Goal: Task Accomplishment & Management: Manage account settings

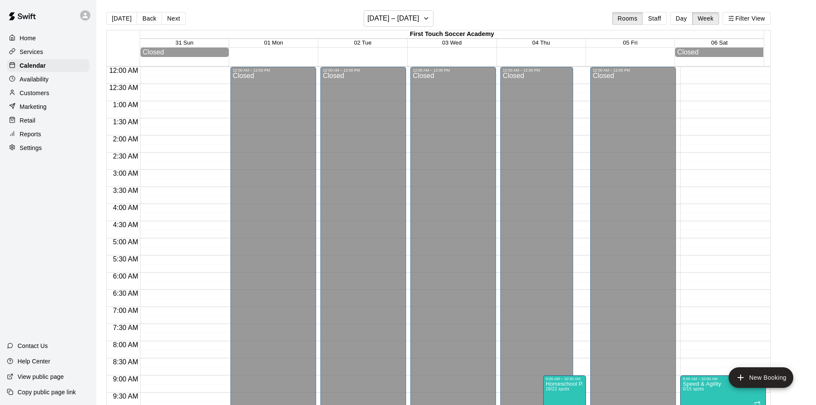
scroll to position [474, 0]
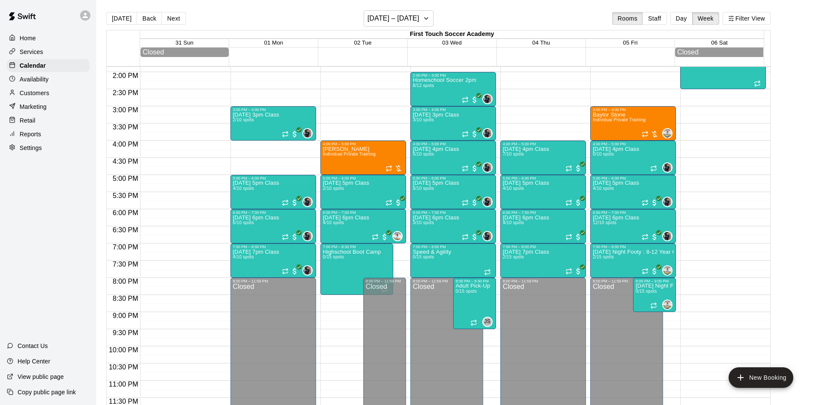
click at [41, 89] on div "Customers" at bounding box center [48, 93] width 83 height 13
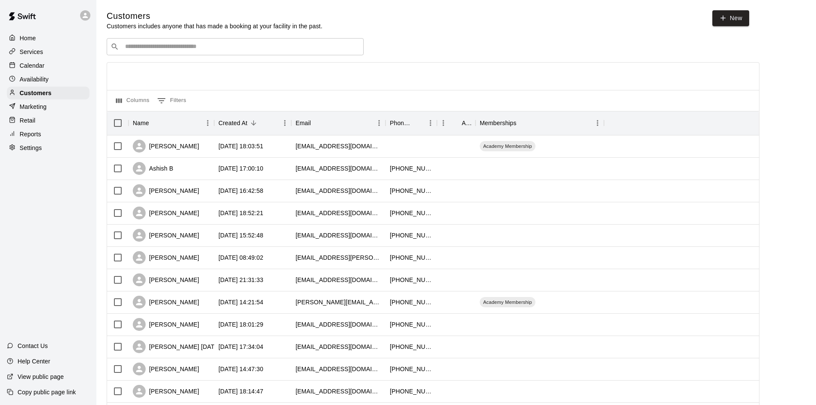
click at [292, 41] on div "​ ​" at bounding box center [235, 46] width 257 height 17
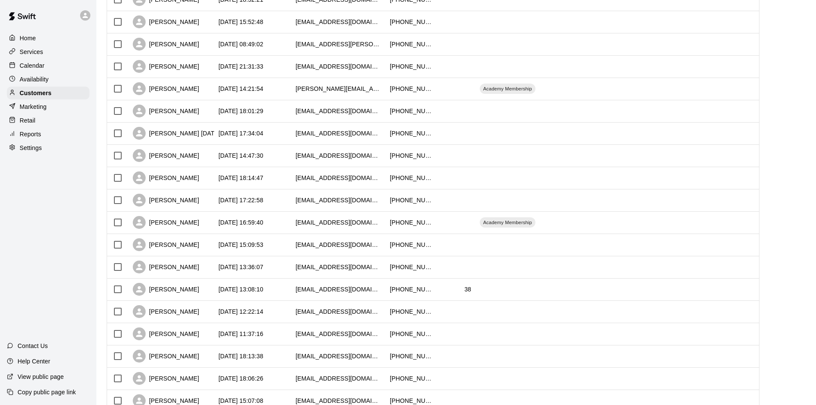
scroll to position [214, 0]
click at [174, 305] on div "[PERSON_NAME]" at bounding box center [166, 310] width 66 height 13
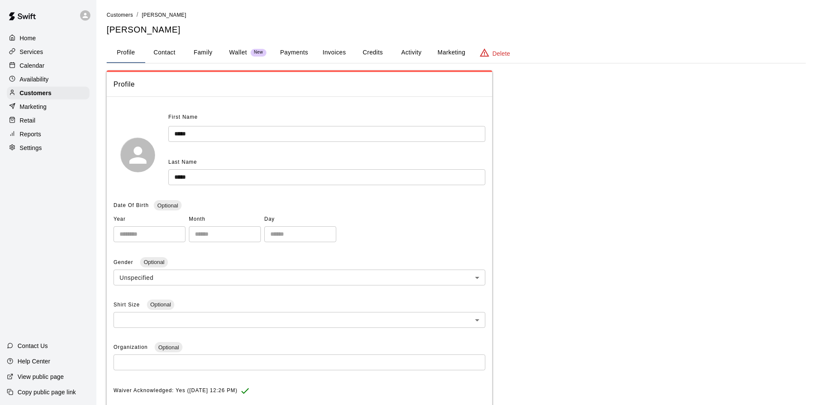
click at [298, 49] on button "Payments" at bounding box center [294, 52] width 42 height 21
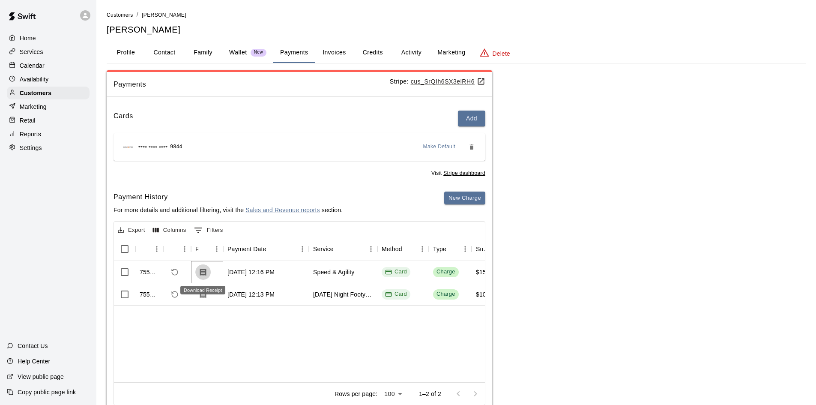
click at [204, 270] on icon "Download Receipt" at bounding box center [203, 272] width 9 height 9
click at [200, 290] on icon "Download Receipt" at bounding box center [203, 294] width 9 height 9
click at [45, 92] on p "Customers" at bounding box center [36, 93] width 32 height 9
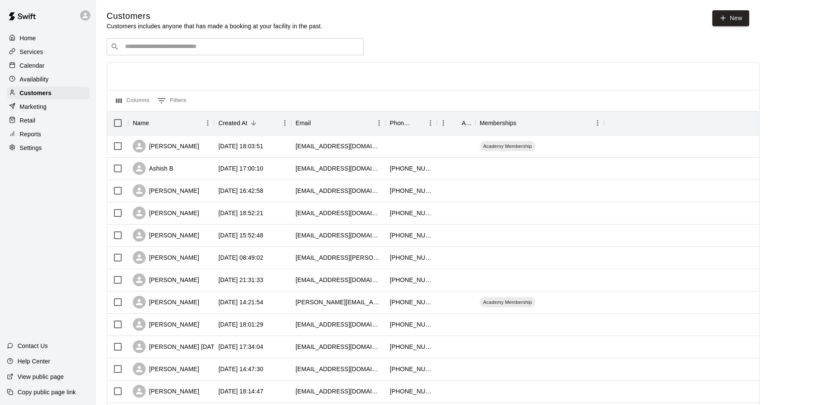
click at [334, 48] on input "Search customers by name or email" at bounding box center [240, 46] width 237 height 9
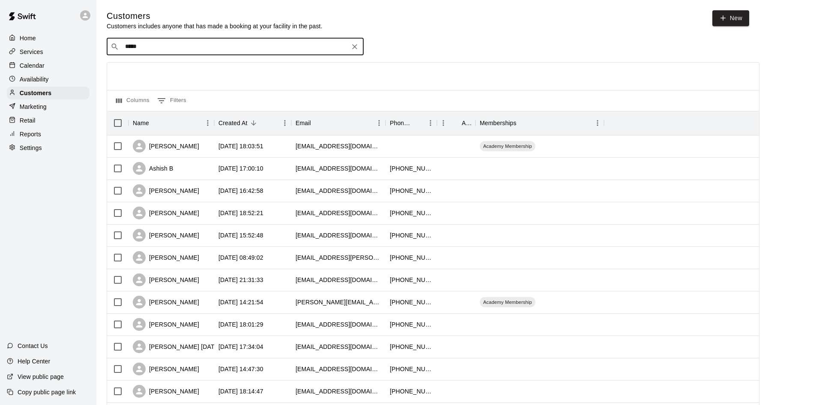
type input "******"
click at [239, 73] on div "[PERSON_NAME] [EMAIL_ADDRESS][DOMAIN_NAME]" at bounding box center [244, 70] width 226 height 18
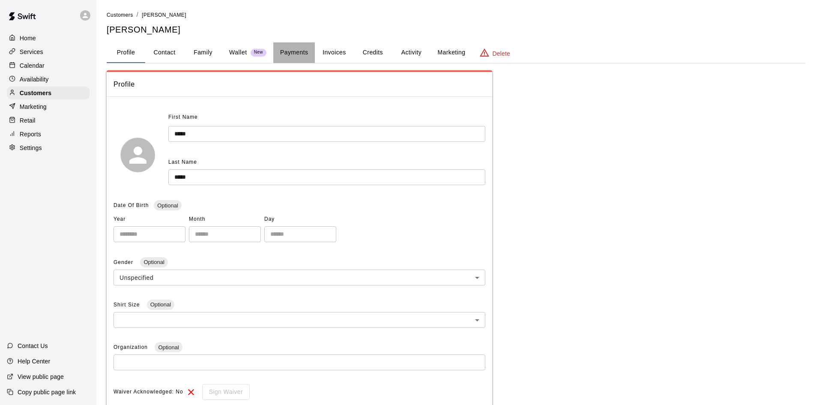
click at [289, 48] on button "Payments" at bounding box center [294, 52] width 42 height 21
